Goal: Task Accomplishment & Management: Complete application form

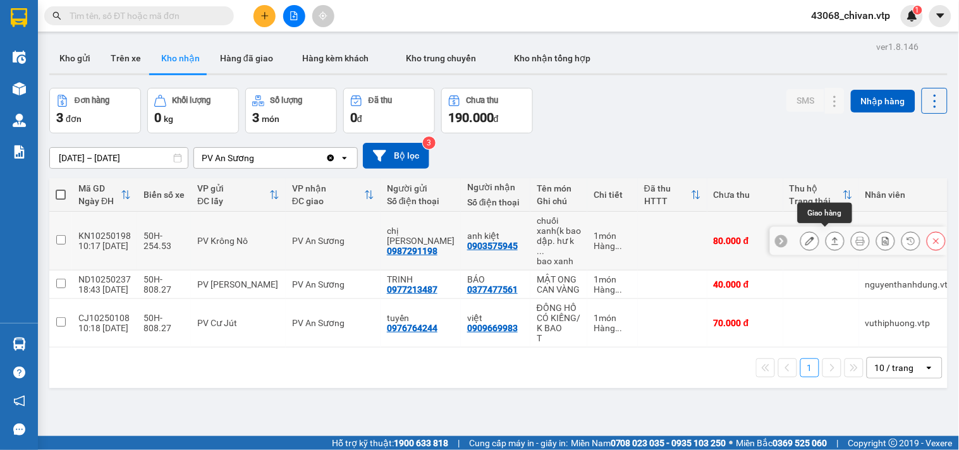
click at [831, 237] on icon at bounding box center [835, 240] width 9 height 9
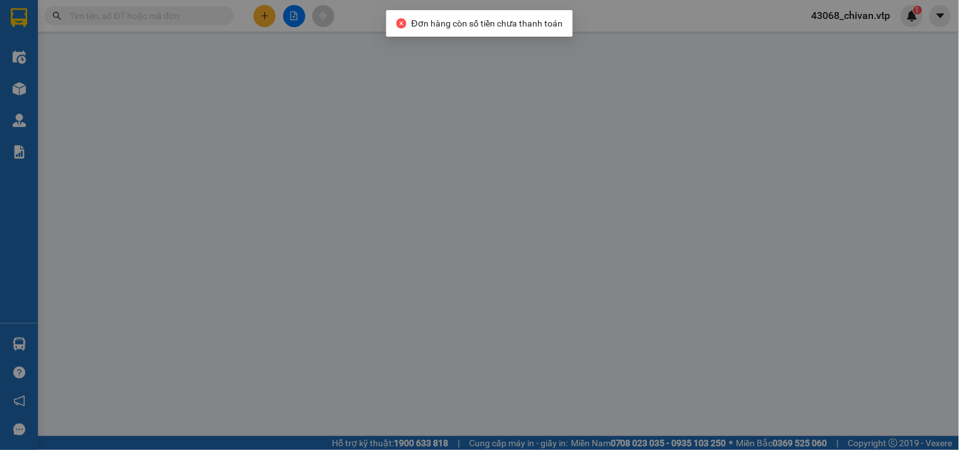
type input "0987291198"
type input "chị [PERSON_NAME]"
type input "0903575945"
type input "anh kiệt"
type input "0"
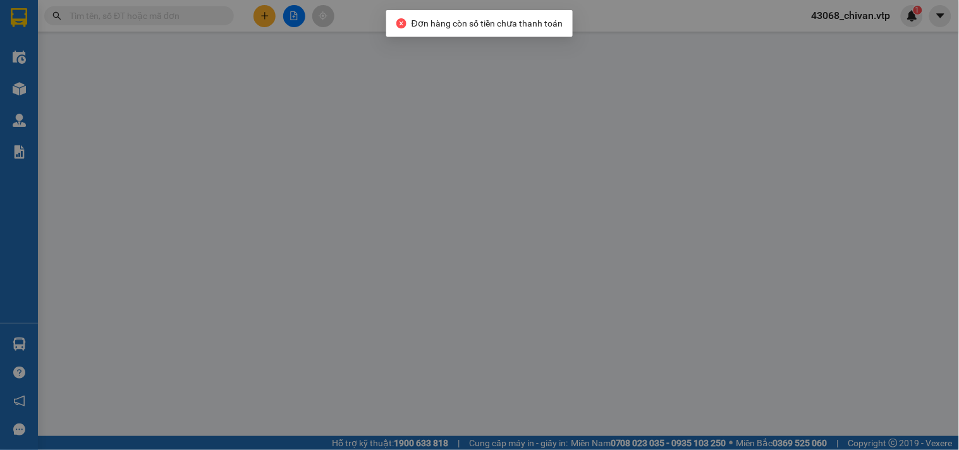
type input "80.000"
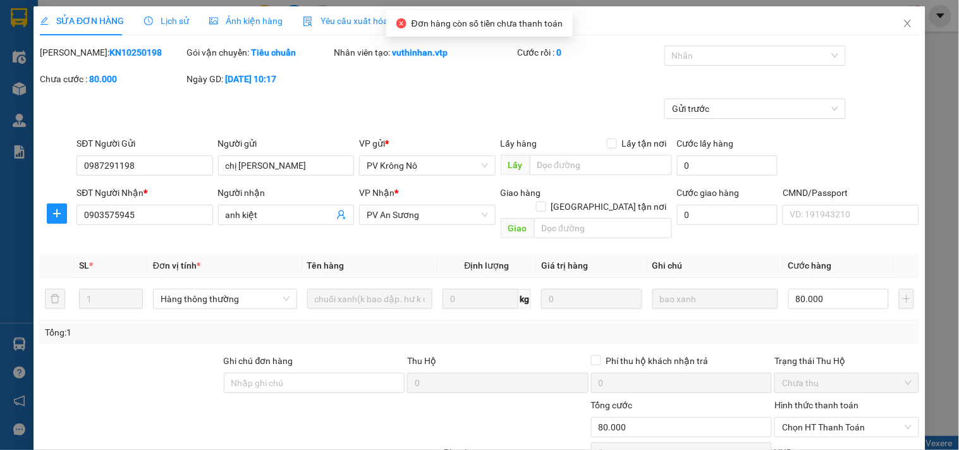
click at [823, 400] on label "Hình thức thanh toán" at bounding box center [816, 405] width 84 height 10
click at [823, 418] on input "Hình thức thanh toán" at bounding box center [842, 427] width 120 height 19
type input "4.000"
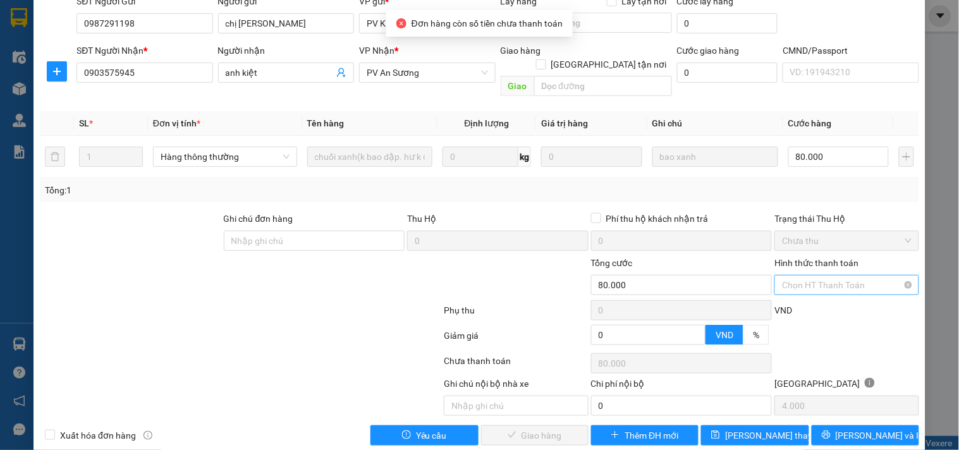
click at [824, 276] on span "Chọn HT Thanh Toán" at bounding box center [846, 285] width 129 height 19
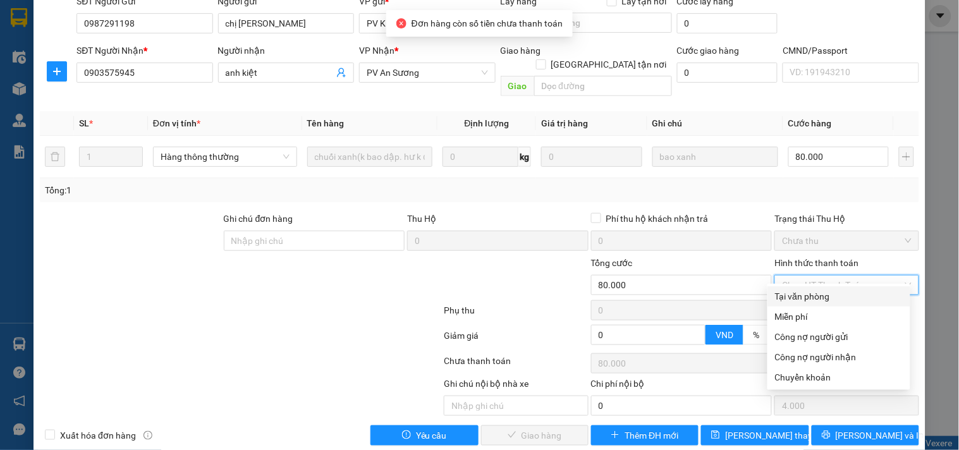
click at [824, 291] on div "Tại văn phòng" at bounding box center [839, 297] width 128 height 14
type input "0"
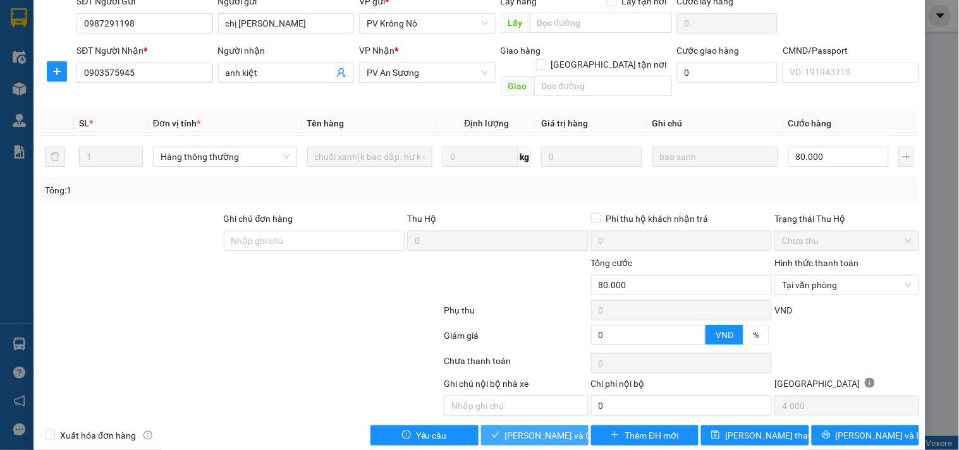
click at [554, 429] on span "[PERSON_NAME] và Giao hàng" at bounding box center [565, 436] width 121 height 14
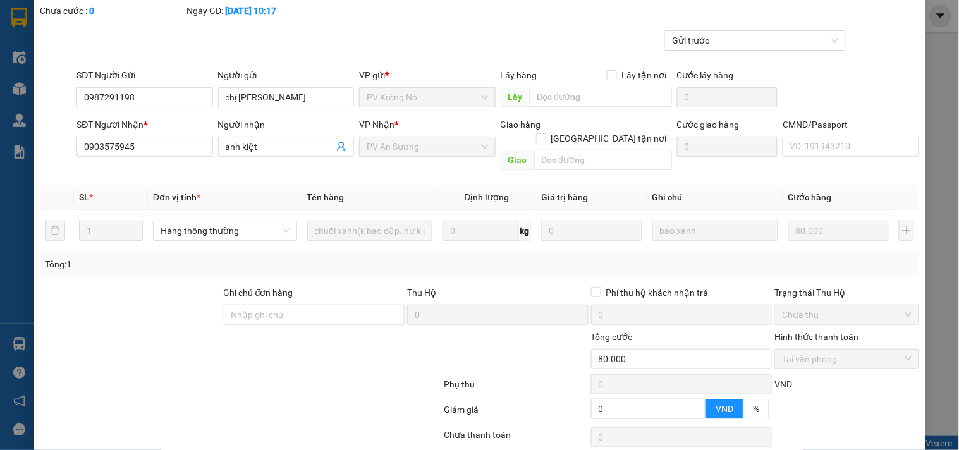
scroll to position [0, 0]
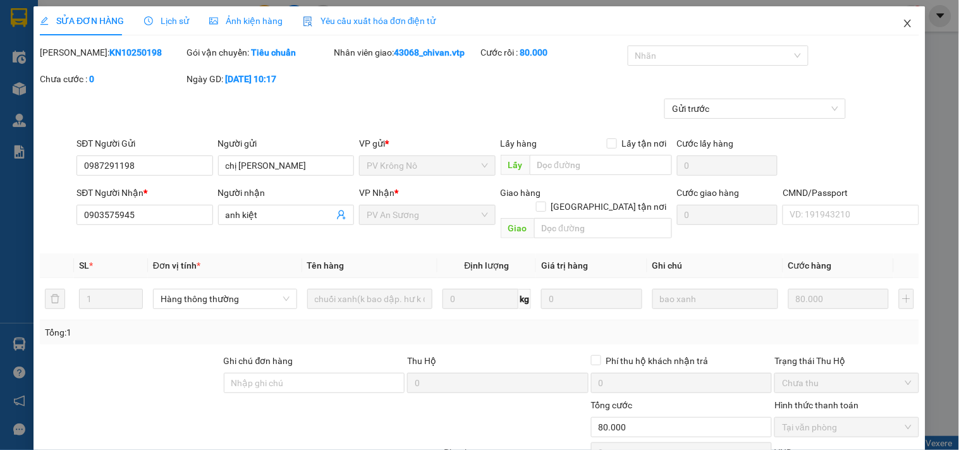
click at [903, 22] on icon "close" at bounding box center [908, 23] width 10 height 10
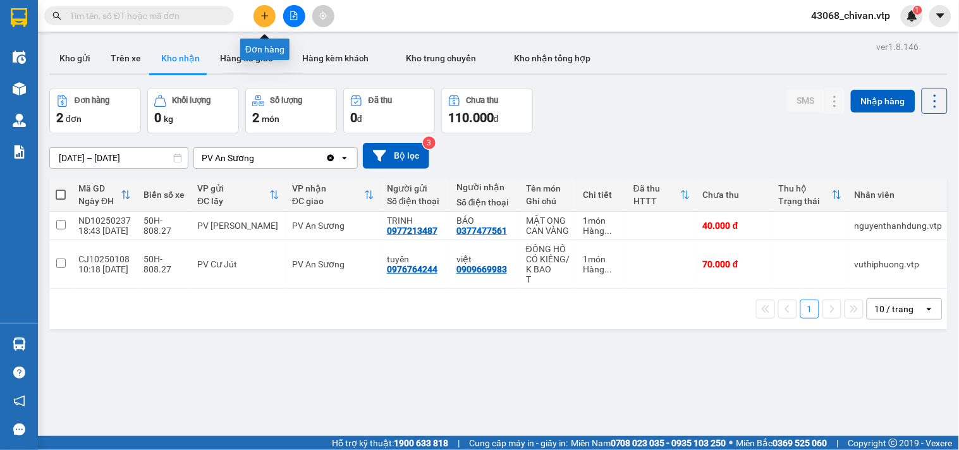
click at [260, 11] on button at bounding box center [264, 16] width 22 height 22
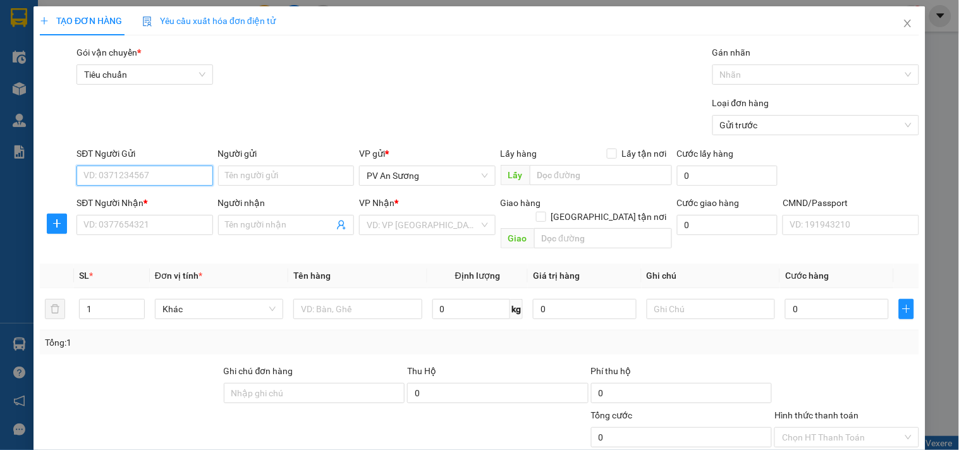
click at [161, 179] on input "SĐT Người Gửi" at bounding box center [144, 176] width 136 height 20
type input "0931631992"
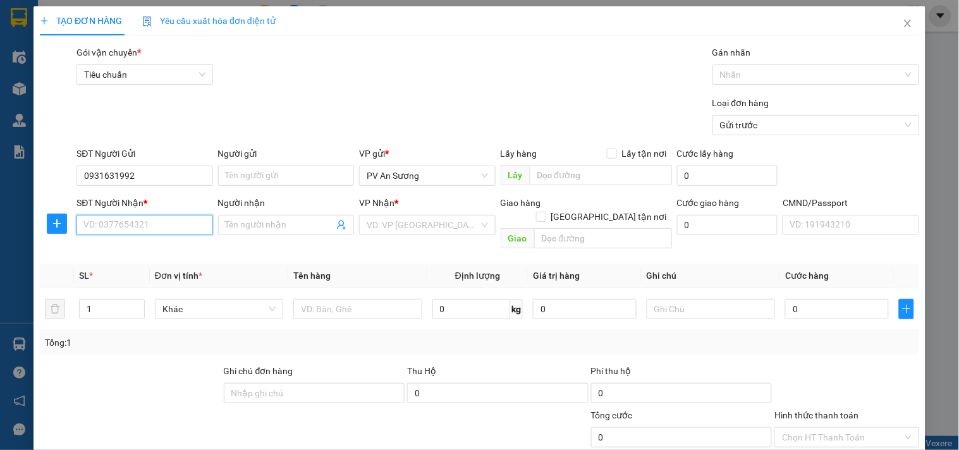
click at [131, 229] on input "SĐT Người Nhận *" at bounding box center [144, 225] width 136 height 20
click at [131, 242] on div "0862345748 - cúc" at bounding box center [143, 250] width 135 height 20
type input "0862345748"
type input "cúc"
type input "dak ru- CX HỒNG PHƯỚC"
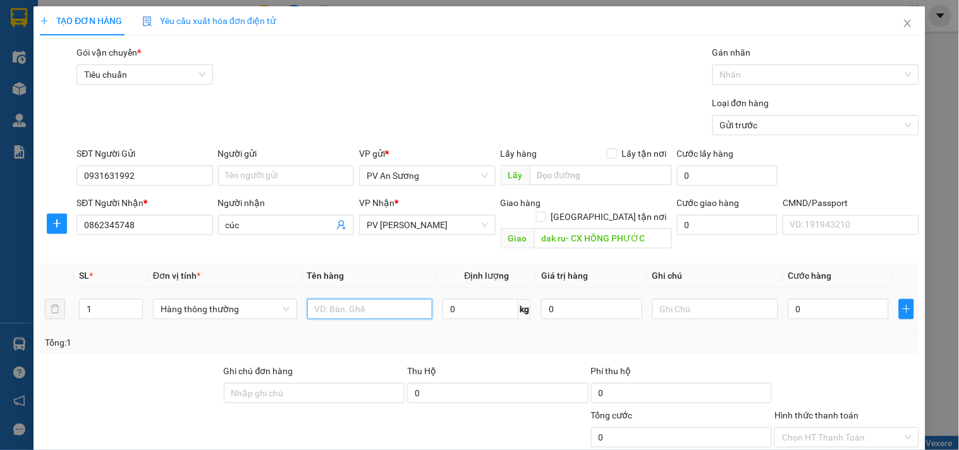
click at [386, 299] on input "text" at bounding box center [370, 309] width 126 height 20
type input "GIẤY"
type input "T"
type input "4"
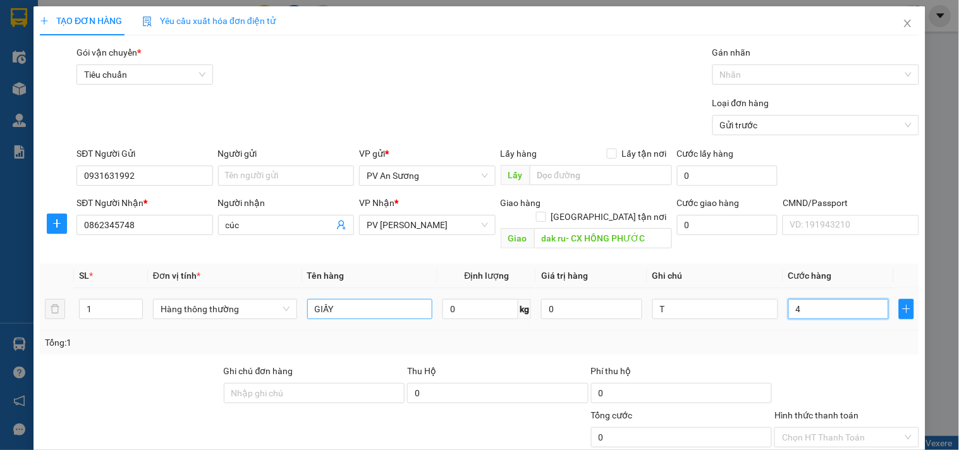
type input "4"
type input "40"
type input "400"
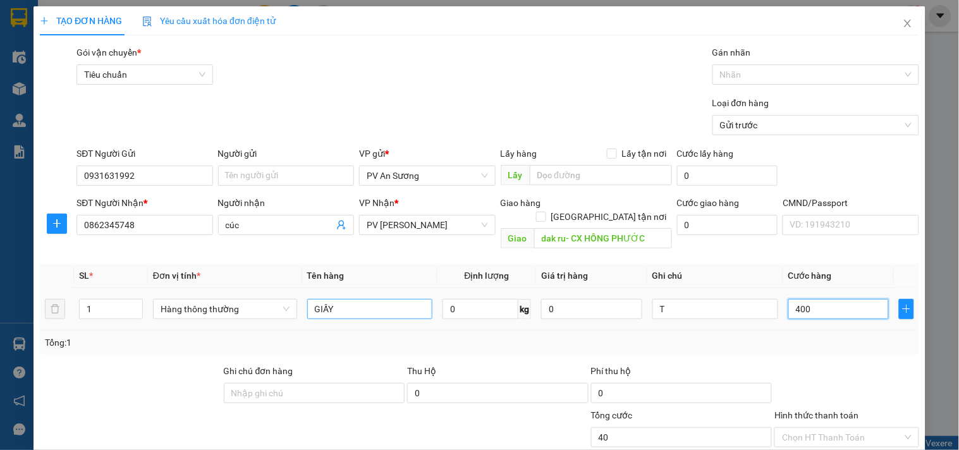
type input "400"
type input "4.000"
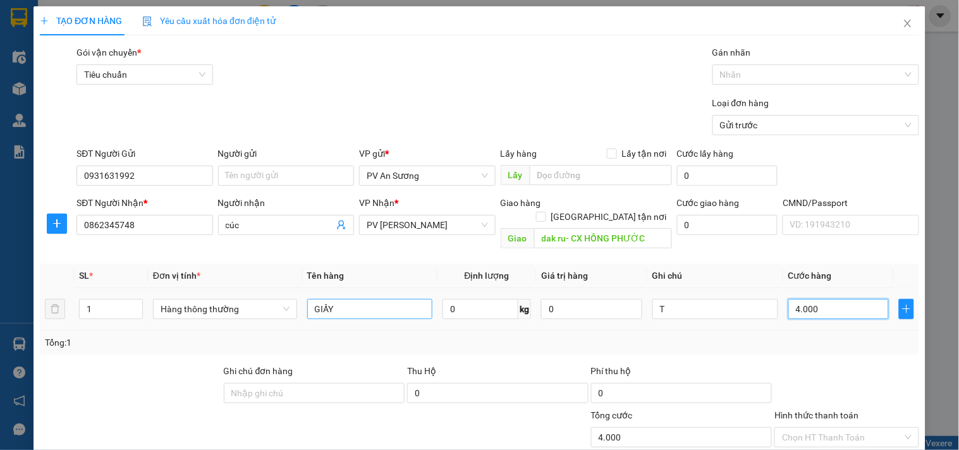
type input "40.000"
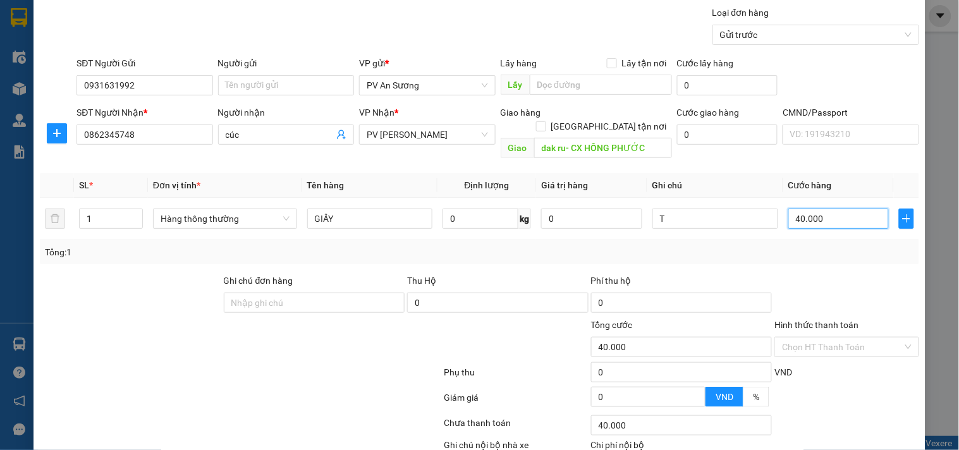
scroll to position [158, 0]
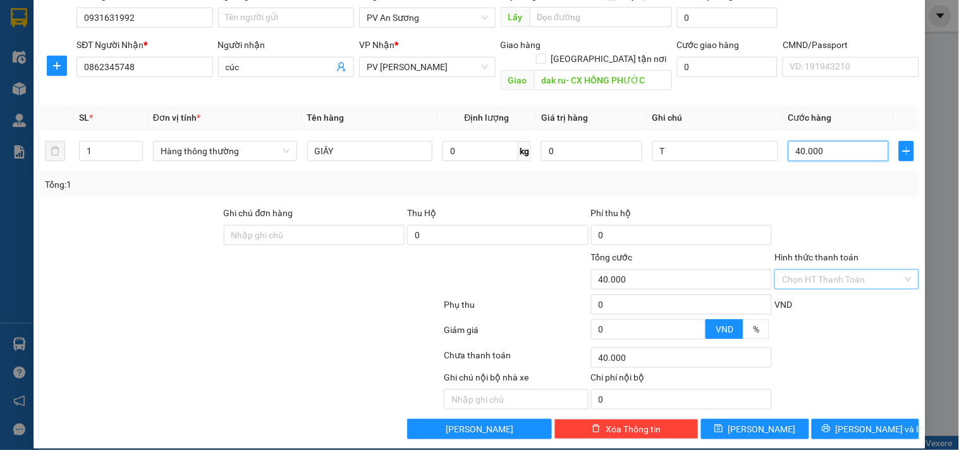
type input "40.000"
click at [798, 270] on input "Hình thức thanh toán" at bounding box center [842, 279] width 120 height 19
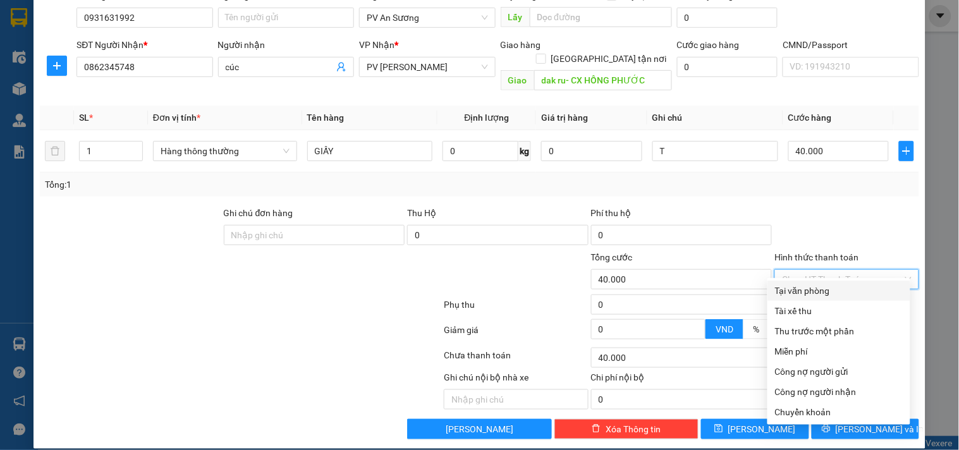
click at [805, 285] on div "Tại văn phòng" at bounding box center [839, 291] width 128 height 14
type input "0"
click at [838, 206] on div at bounding box center [846, 228] width 147 height 44
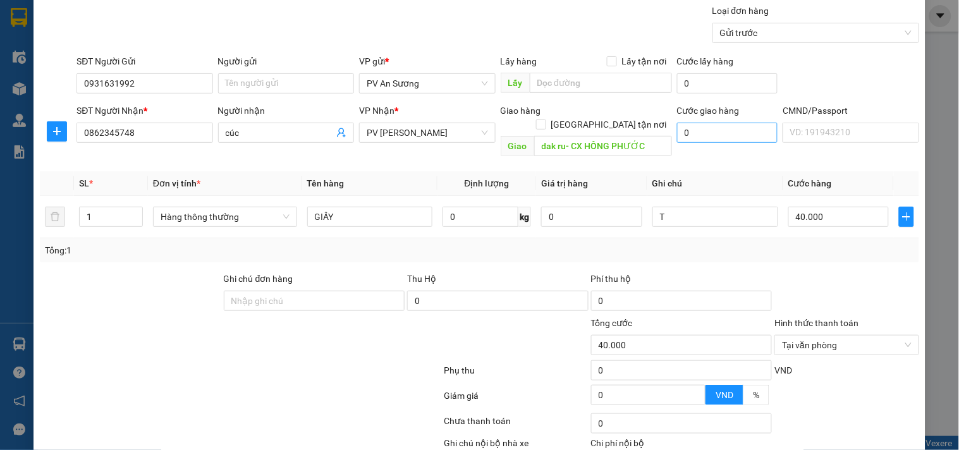
scroll to position [0, 0]
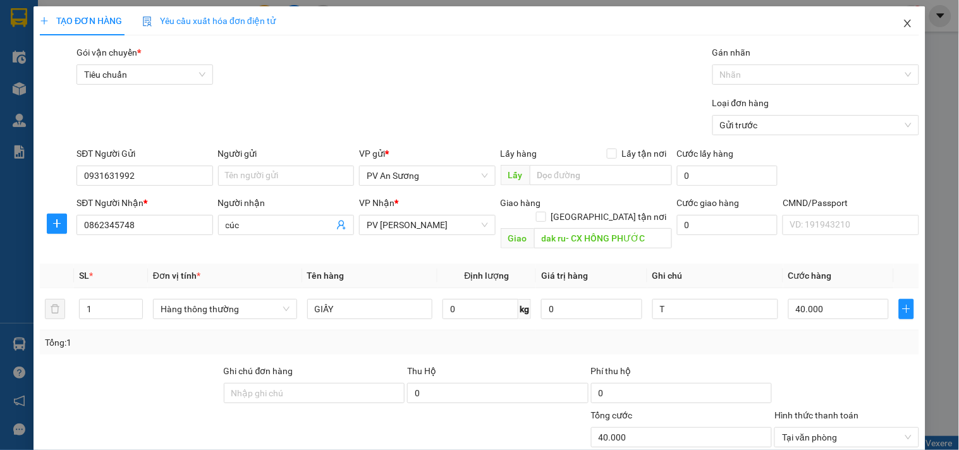
click at [905, 23] on span "Close" at bounding box center [907, 23] width 35 height 35
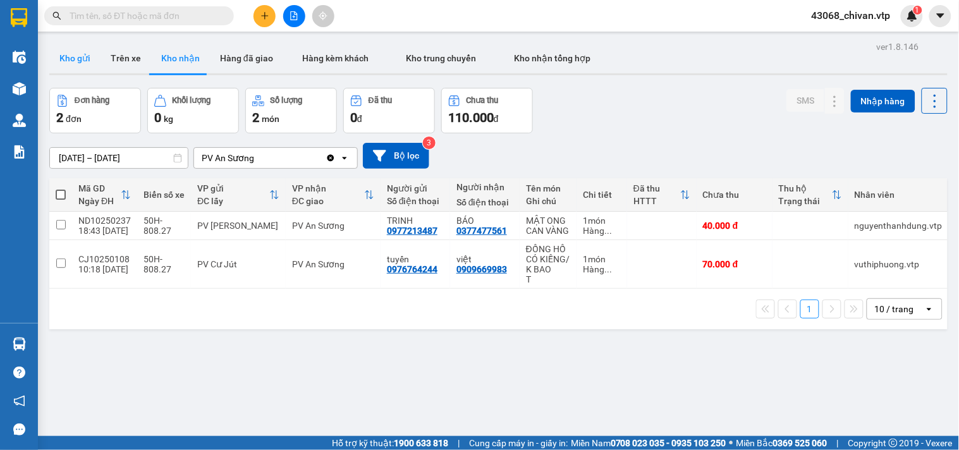
click at [85, 54] on button "Kho gửi" at bounding box center [74, 58] width 51 height 30
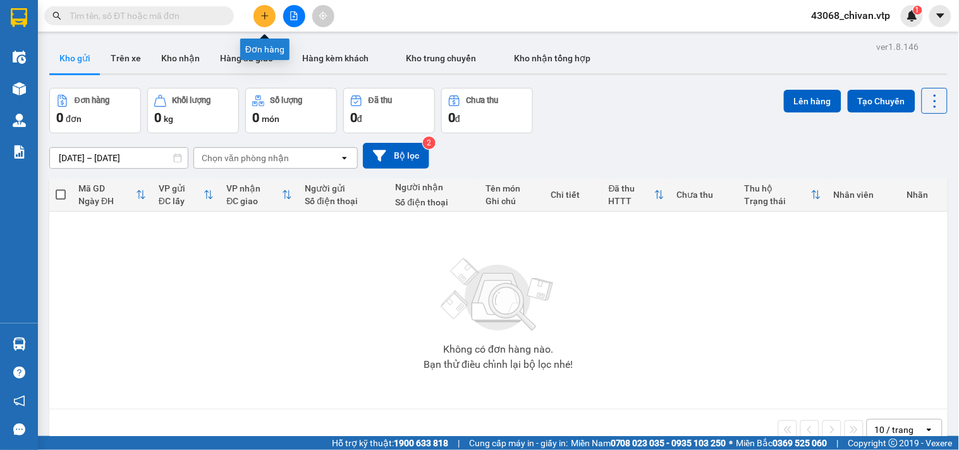
click at [262, 17] on icon "plus" at bounding box center [264, 15] width 9 height 9
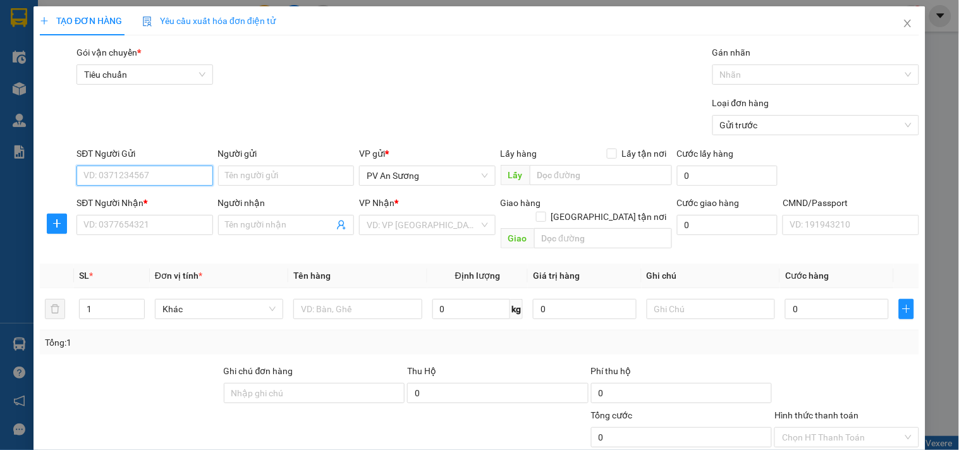
click at [175, 183] on input "SĐT Người Gửi" at bounding box center [144, 176] width 136 height 20
type input "0931631992"
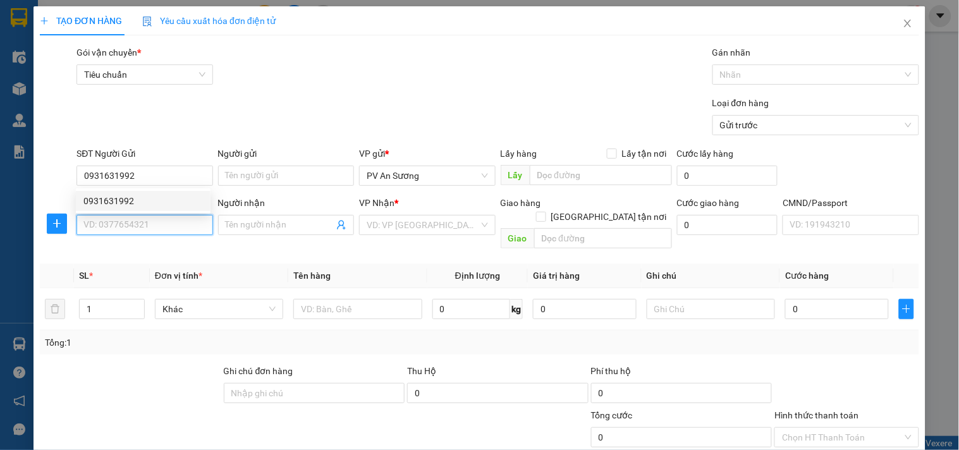
click at [178, 228] on input "SĐT Người Nhận *" at bounding box center [144, 225] width 136 height 20
click at [161, 247] on div "0862345748 - cúc" at bounding box center [142, 250] width 119 height 14
type input "0862345748"
type input "cúc"
type input "dak ru- CX HỒNG PHƯỚC"
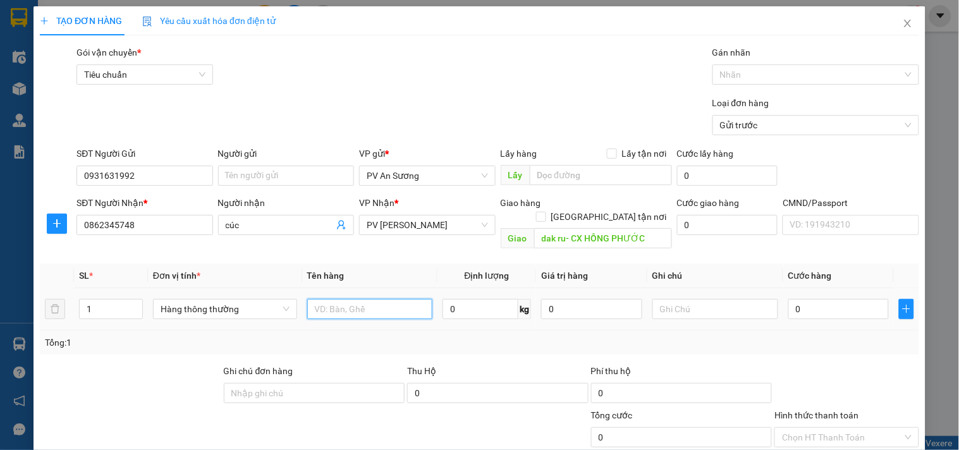
click at [382, 300] on input "text" at bounding box center [370, 309] width 126 height 20
type input "GIẤY"
type input "C"
type input "400"
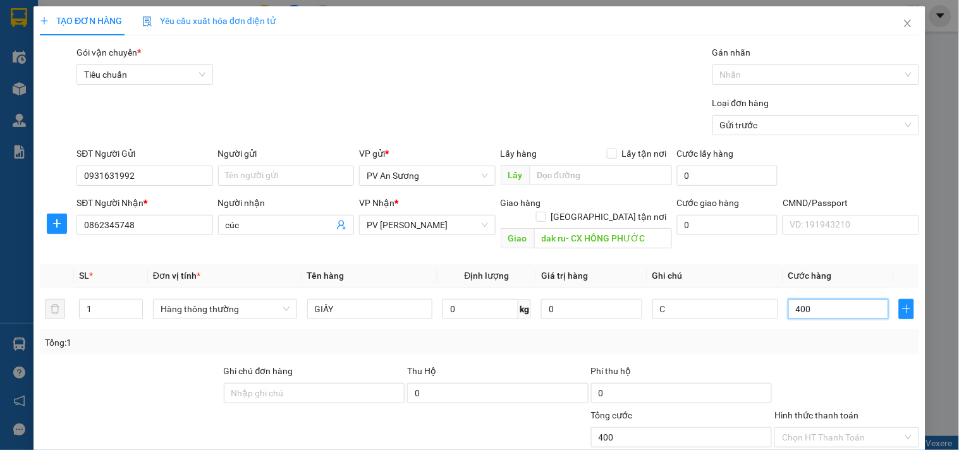
type input "400"
type input "4.000"
type input "40.000"
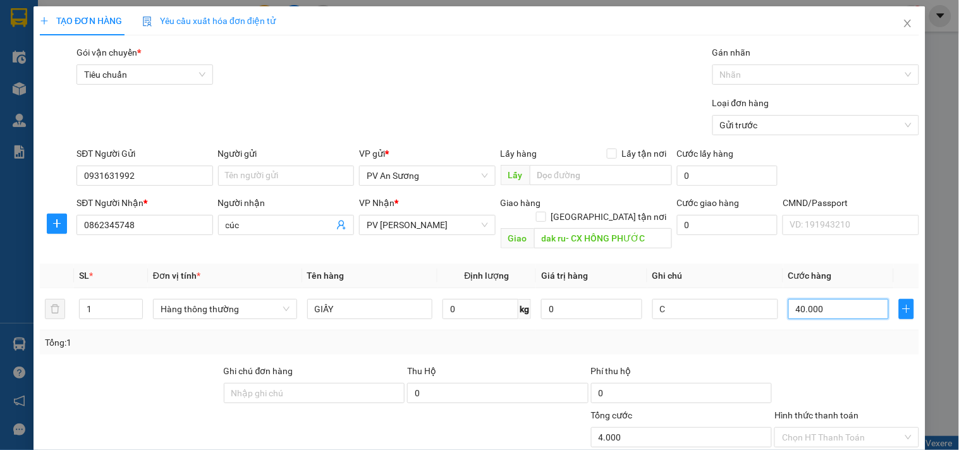
type input "40.000"
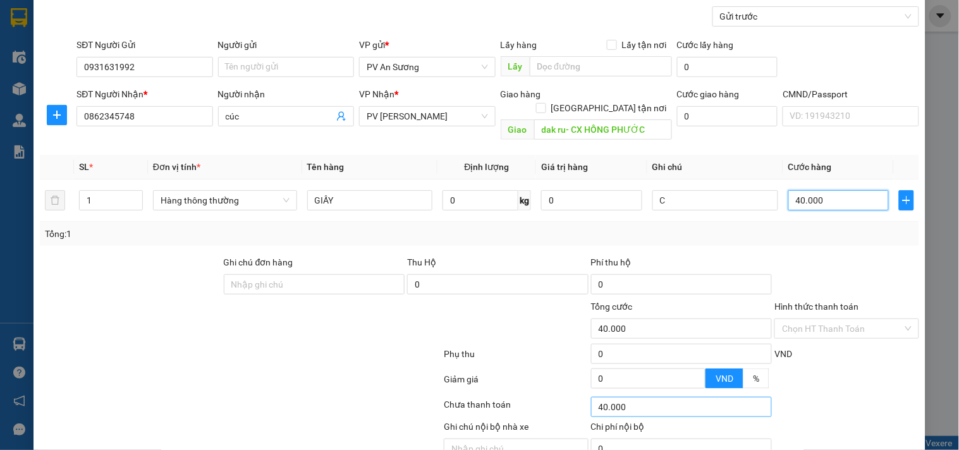
scroll to position [140, 0]
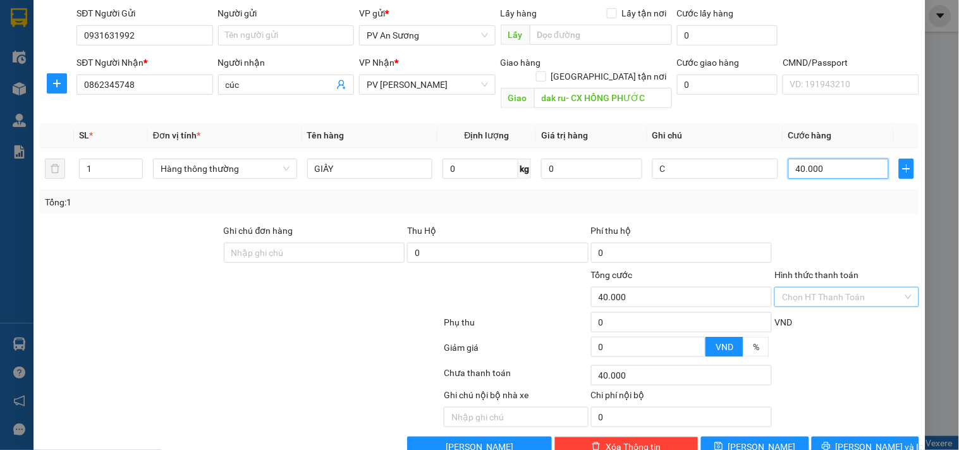
type input "40.000"
click at [870, 288] on input "Hình thức thanh toán" at bounding box center [842, 297] width 120 height 19
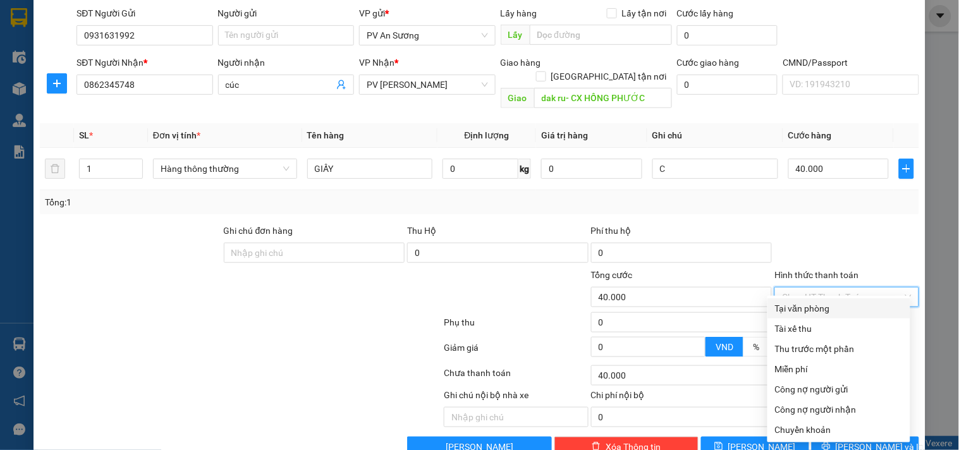
click at [831, 302] on div "Tại văn phòng" at bounding box center [839, 309] width 128 height 14
type input "0"
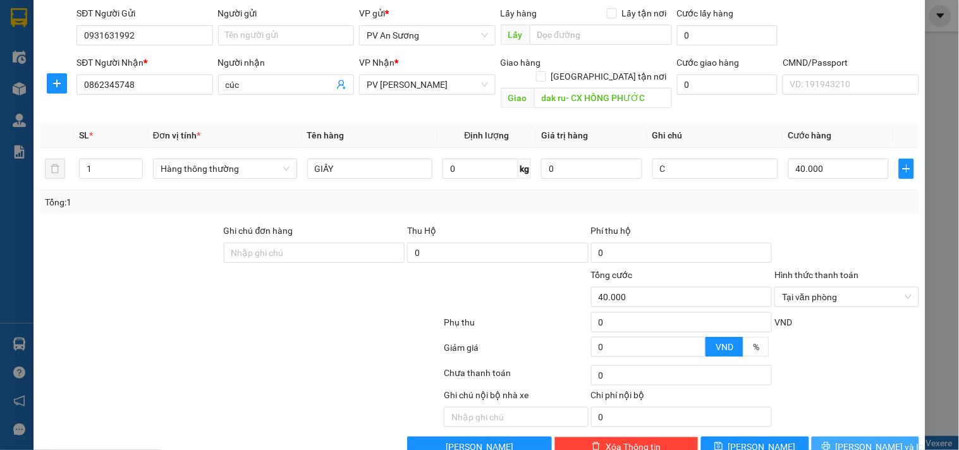
click at [870, 440] on span "[PERSON_NAME] và In" at bounding box center [880, 447] width 89 height 14
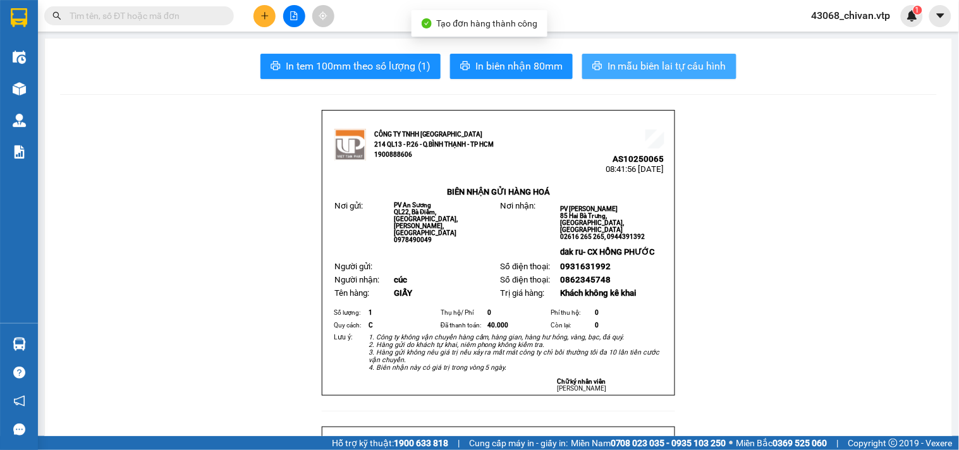
click at [637, 61] on span "In mẫu biên lai tự cấu hình" at bounding box center [666, 66] width 119 height 16
